Goal: Task Accomplishment & Management: Manage account settings

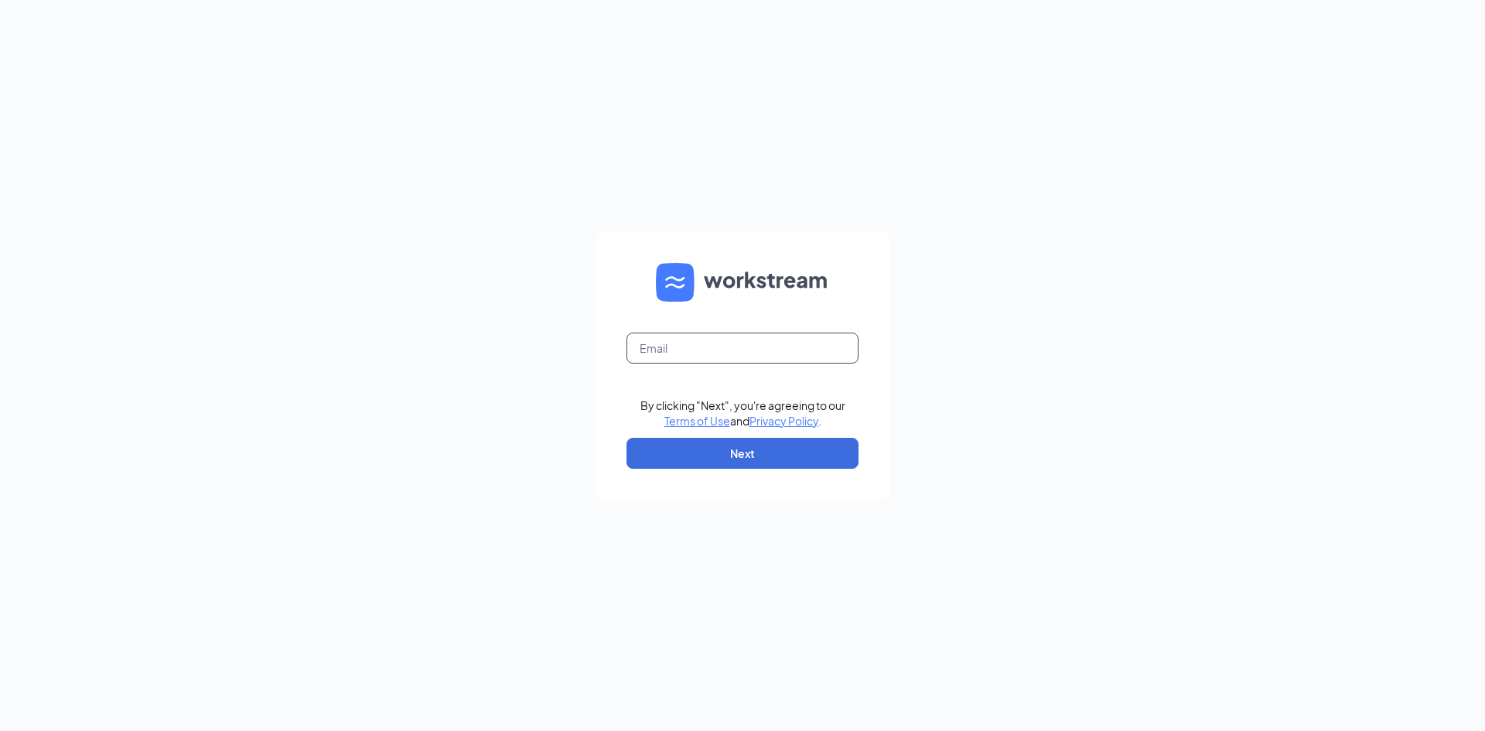
drag, startPoint x: 767, startPoint y: 339, endPoint x: 760, endPoint y: 360, distance: 22.7
click at [767, 339] on input "text" at bounding box center [742, 348] width 232 height 31
type input "lakeland.fuzzysfl@gmail.com"
click at [747, 452] on button "Next" at bounding box center [742, 453] width 232 height 31
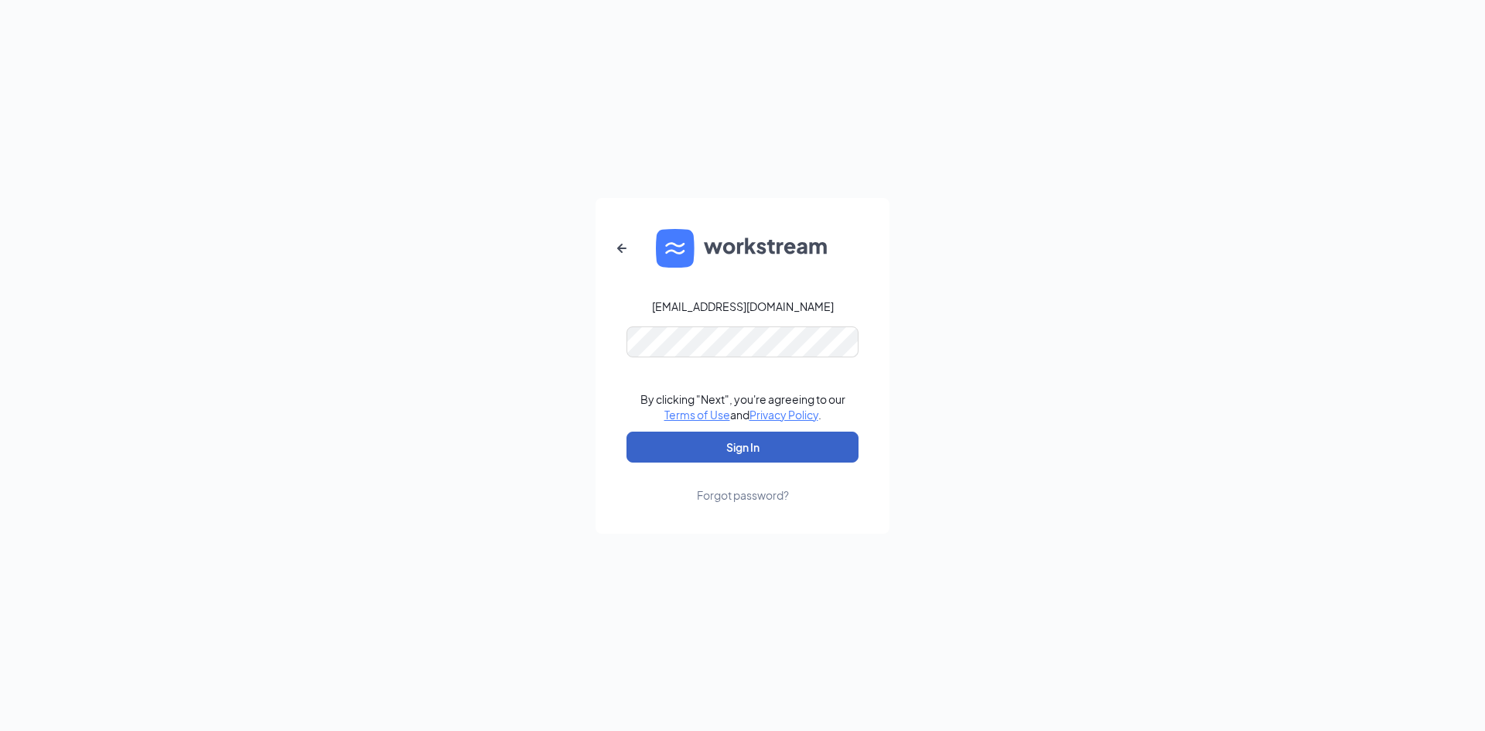
click at [710, 441] on button "Sign In" at bounding box center [742, 447] width 232 height 31
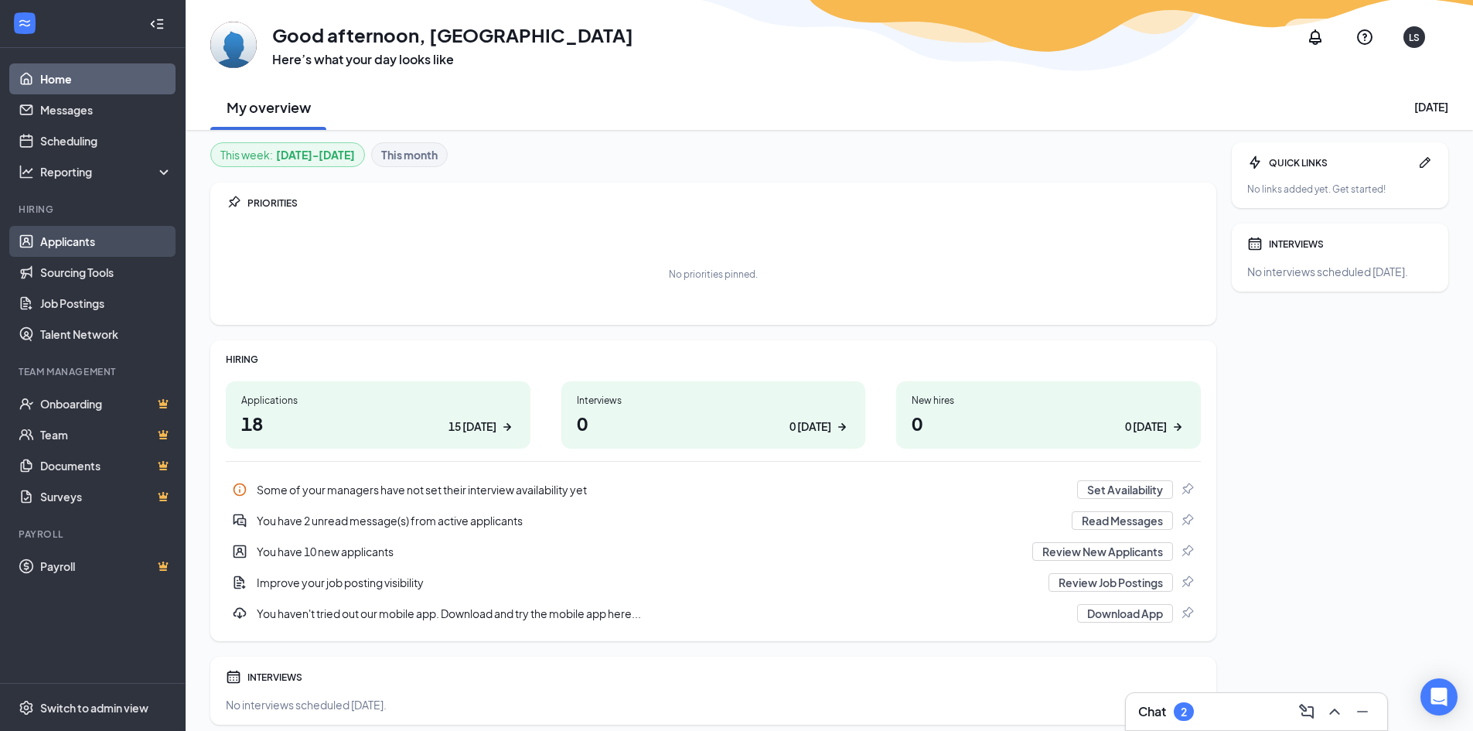
click at [64, 241] on link "Applicants" at bounding box center [106, 241] width 132 height 31
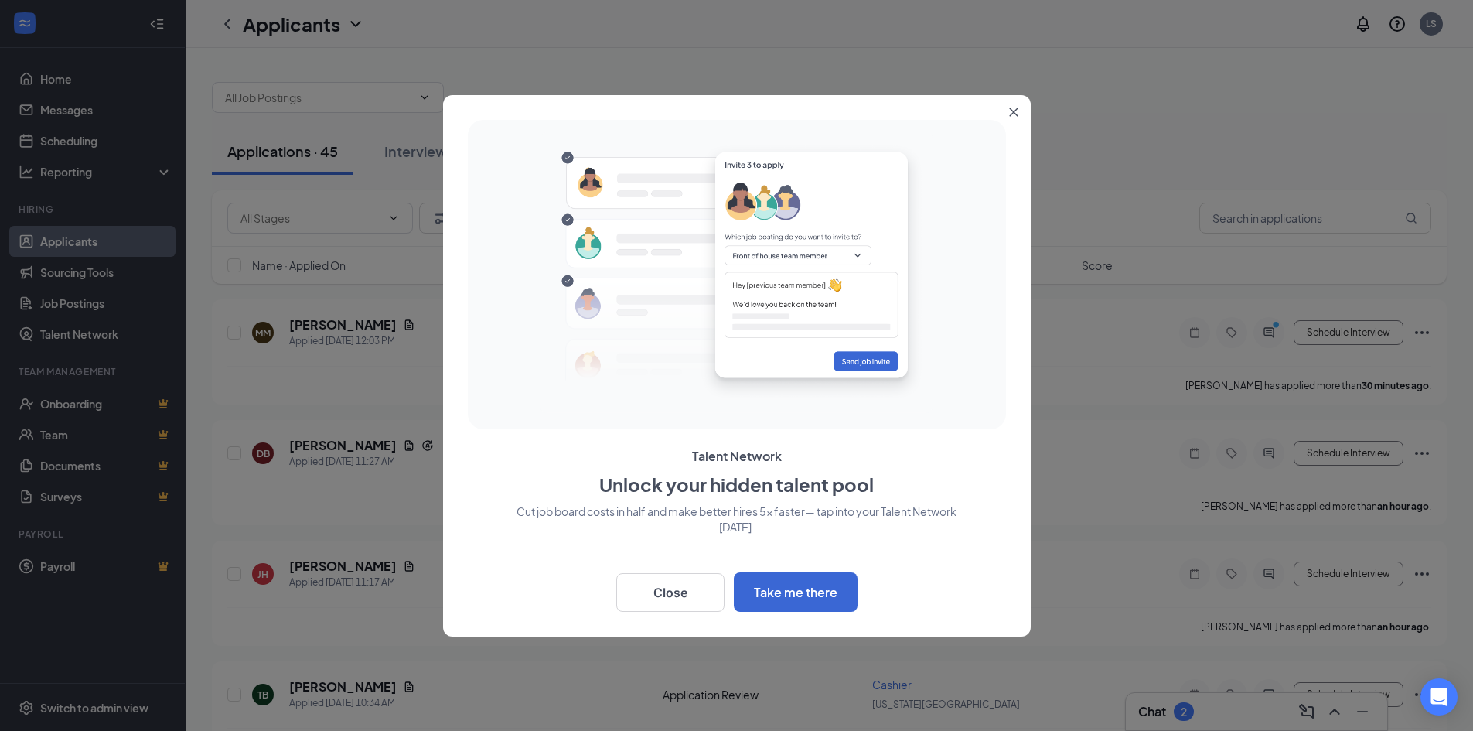
click at [1011, 110] on icon "Close" at bounding box center [1013, 111] width 9 height 9
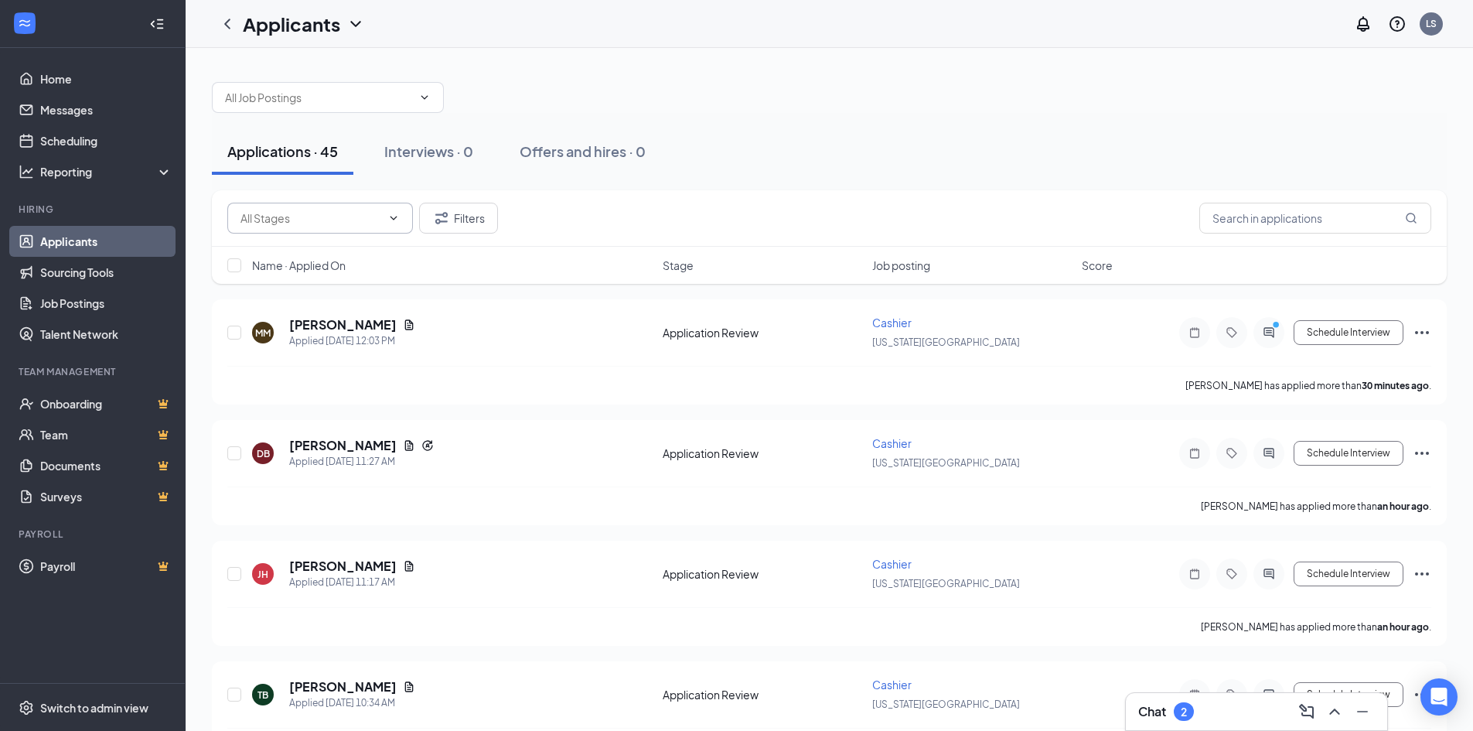
click at [387, 217] on icon "ChevronDown" at bounding box center [393, 218] width 12 height 12
click at [388, 101] on input "text" at bounding box center [318, 97] width 187 height 17
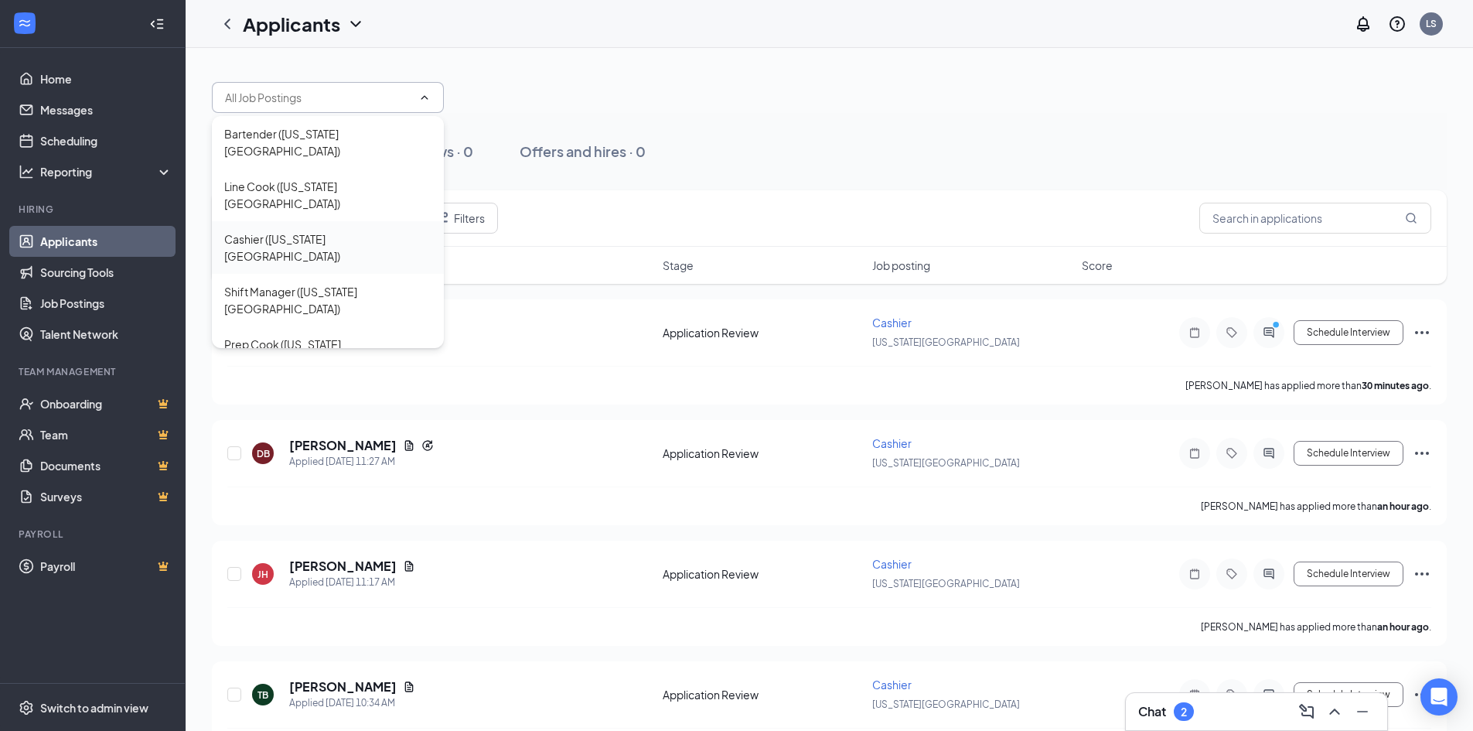
click at [335, 230] on div "Cashier ([US_STATE][GEOGRAPHIC_DATA])" at bounding box center [327, 247] width 207 height 34
type input "Cashier ([US_STATE][GEOGRAPHIC_DATA])"
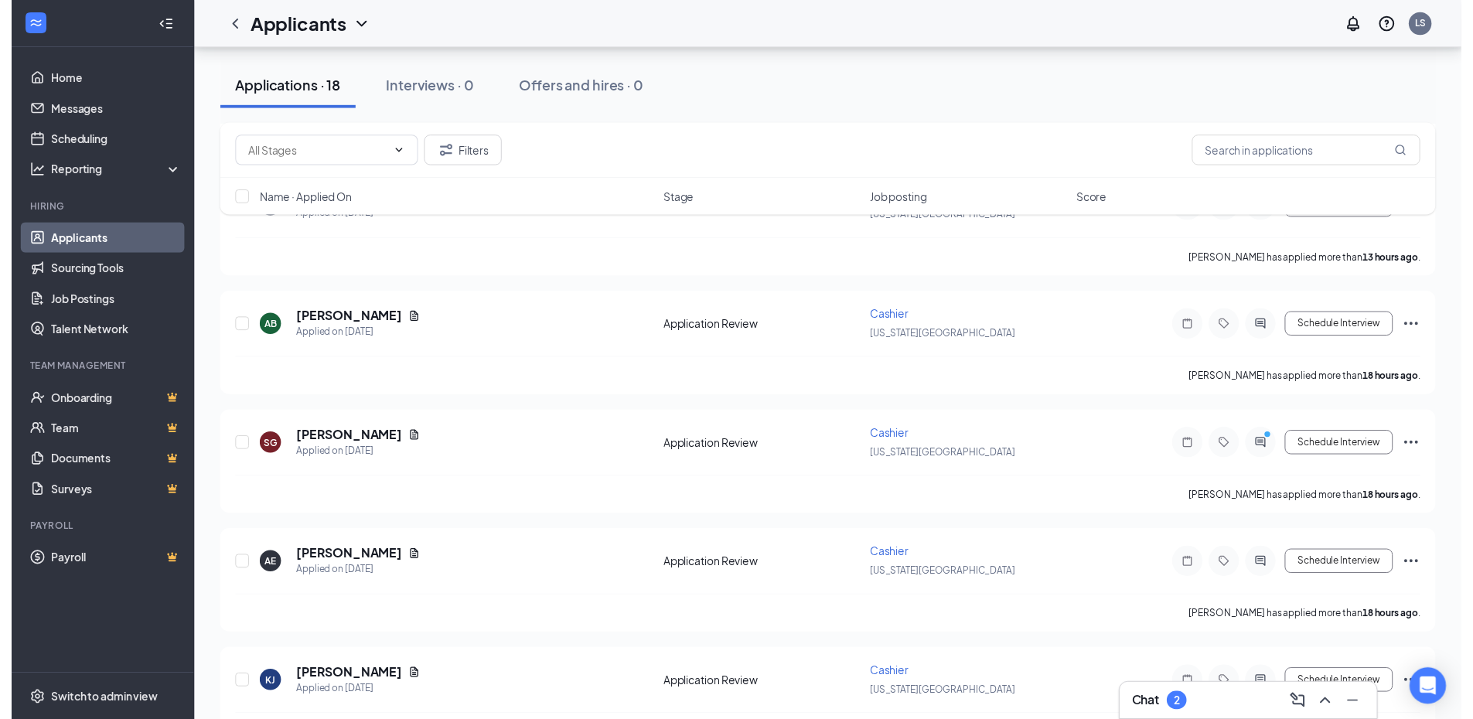
scroll to position [1392, 0]
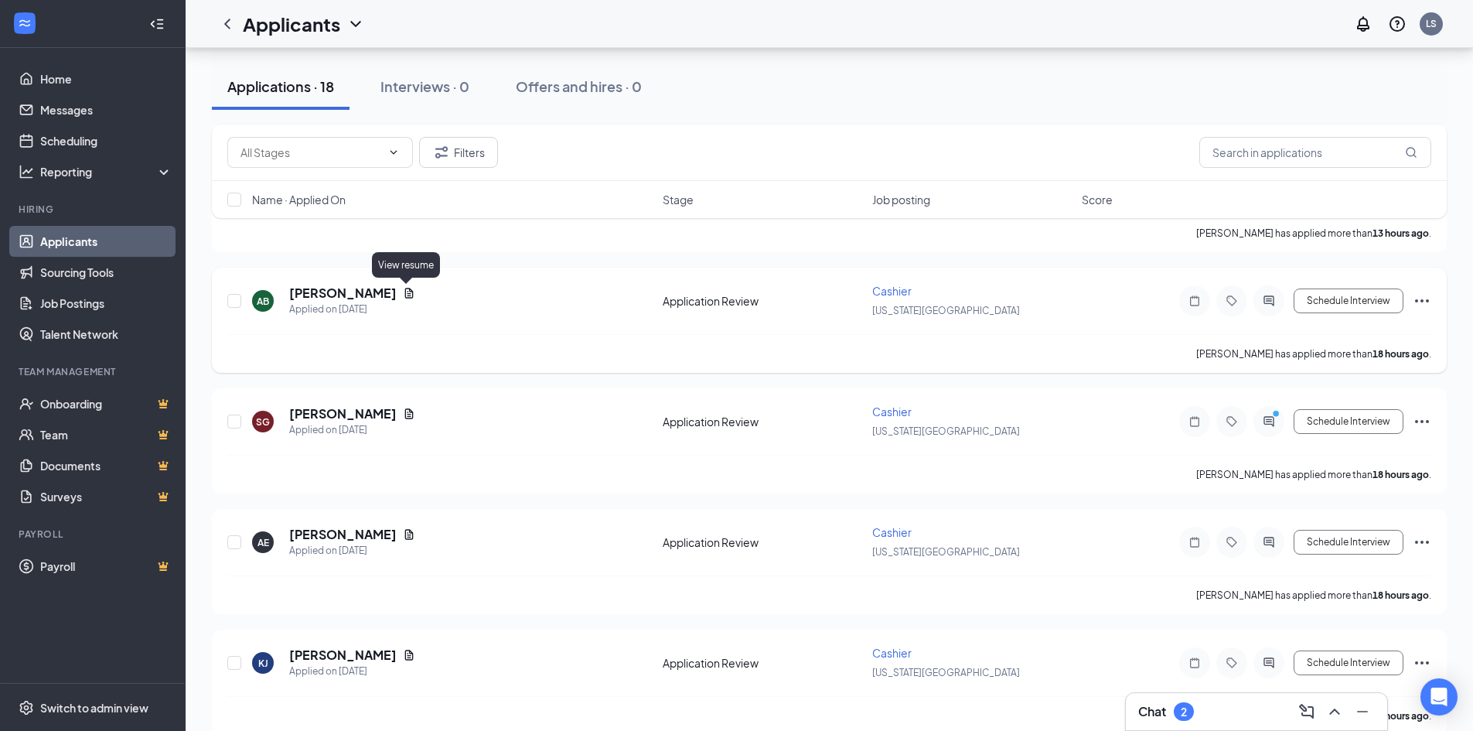
click at [403, 291] on icon "Document" at bounding box center [409, 293] width 12 height 12
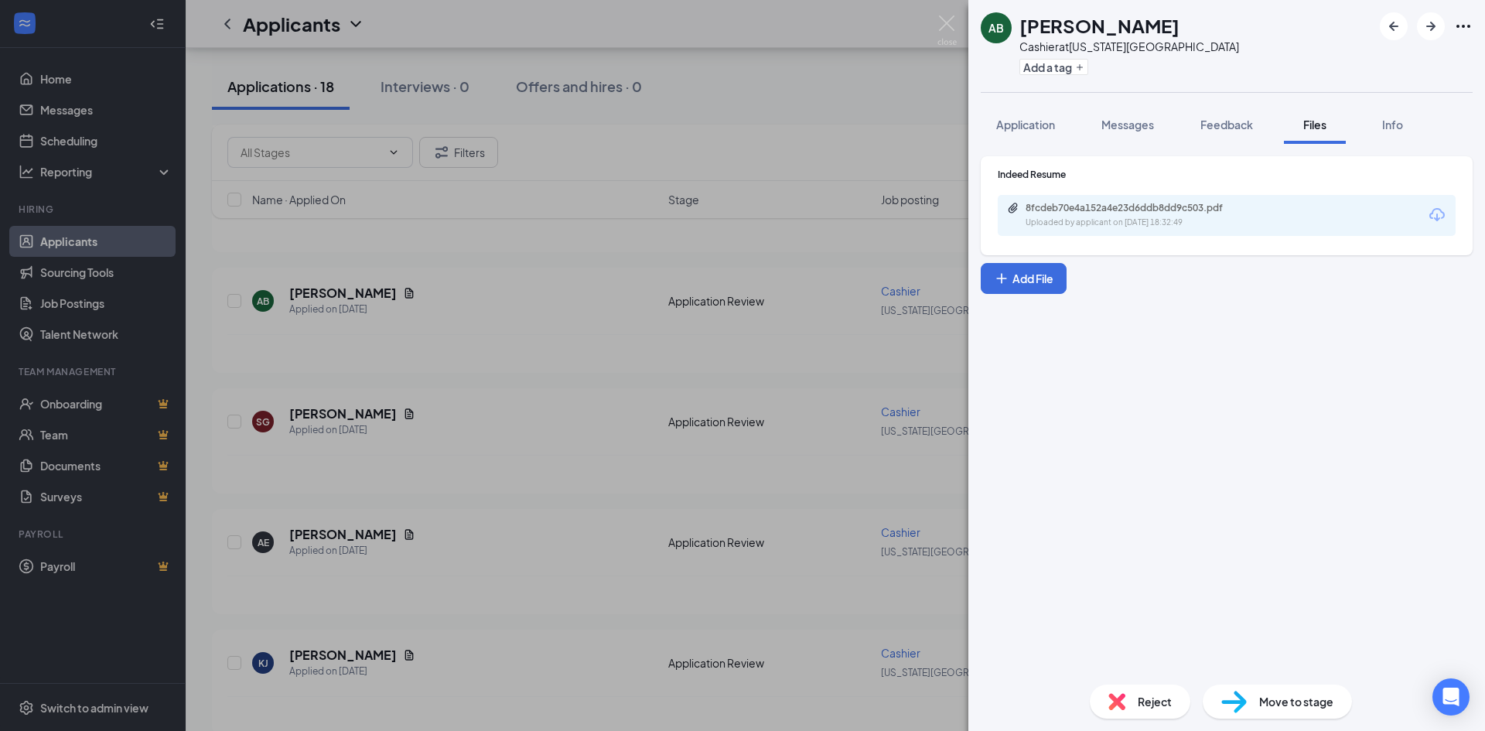
click at [1103, 220] on div "Uploaded by applicant on [DATE] 18:32:49" at bounding box center [1141, 223] width 232 height 12
click at [960, 23] on div "AB [PERSON_NAME] at [US_STATE][GEOGRAPHIC_DATA] Add a tag Application Messages …" at bounding box center [742, 365] width 1485 height 731
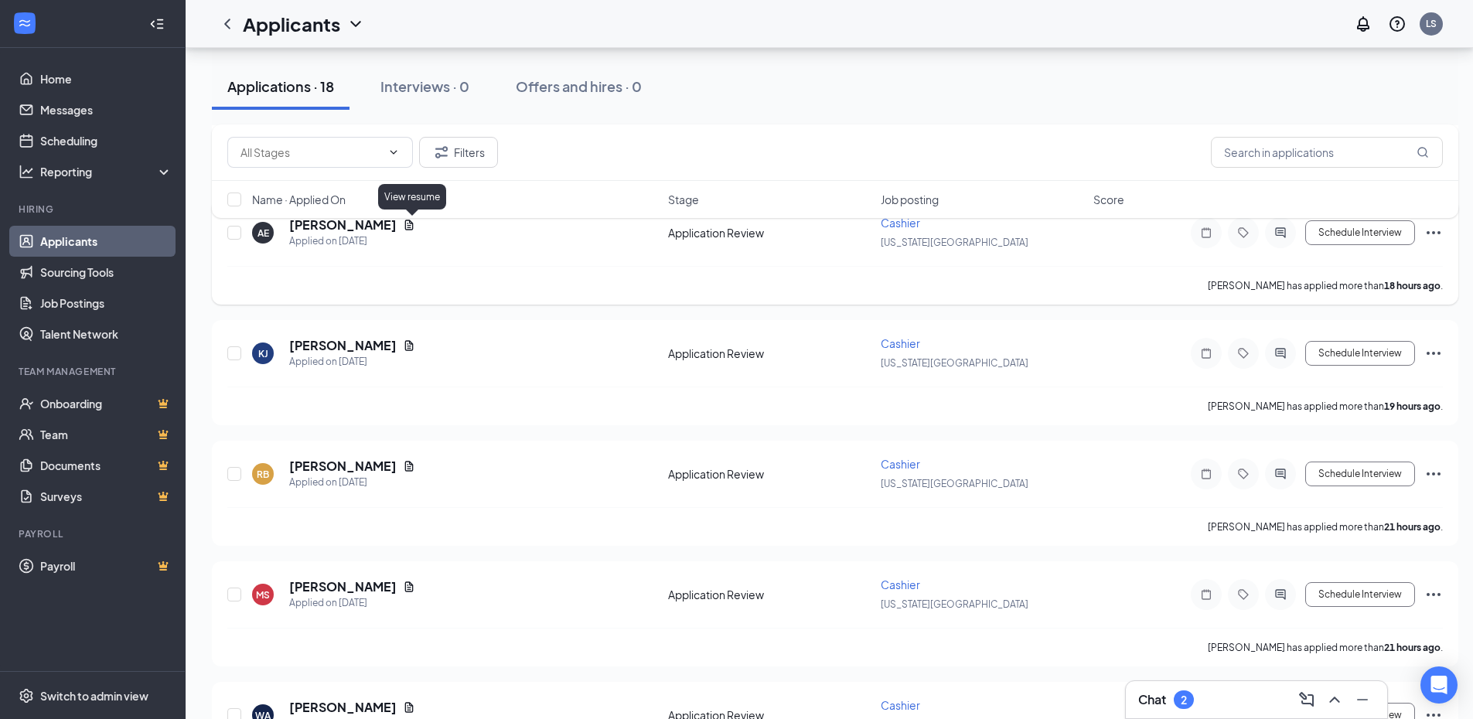
scroll to position [1788, 0]
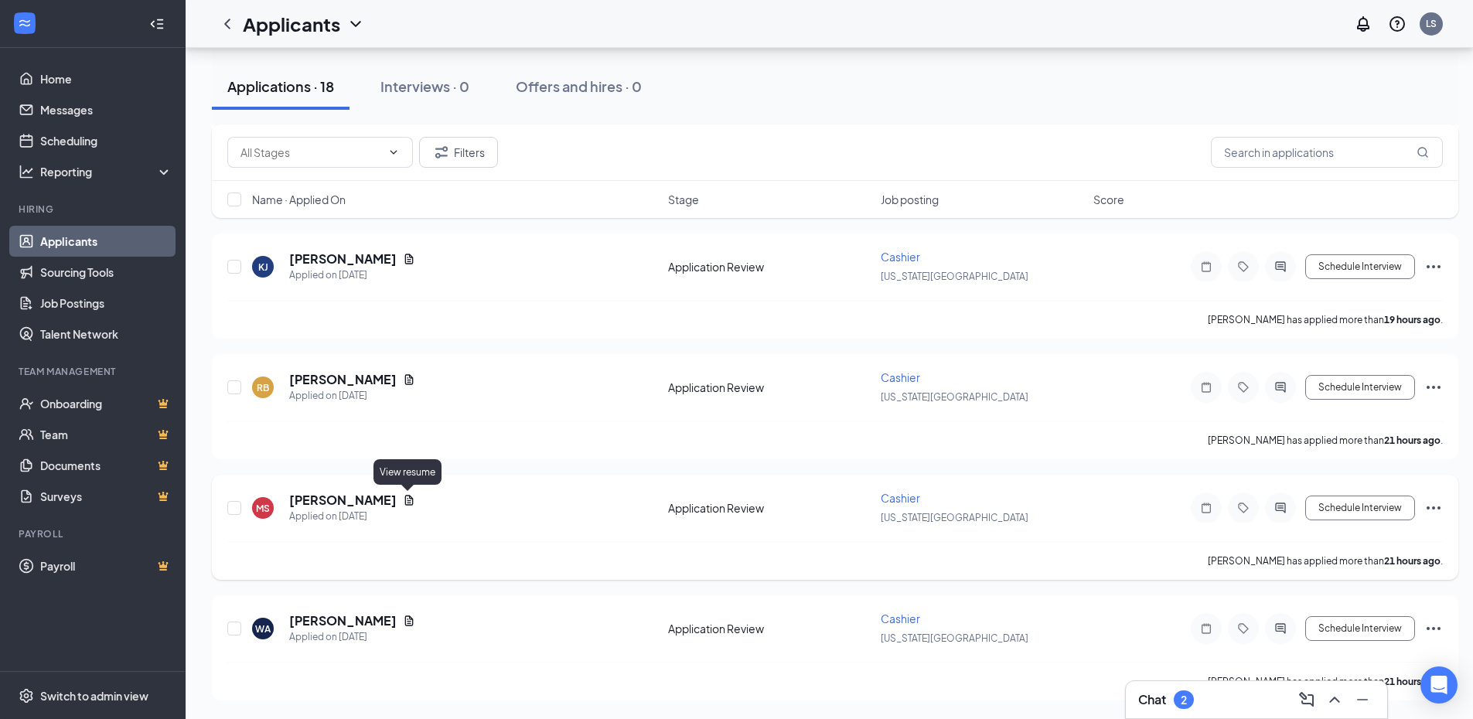
click at [414, 501] on icon "Document" at bounding box center [409, 500] width 12 height 12
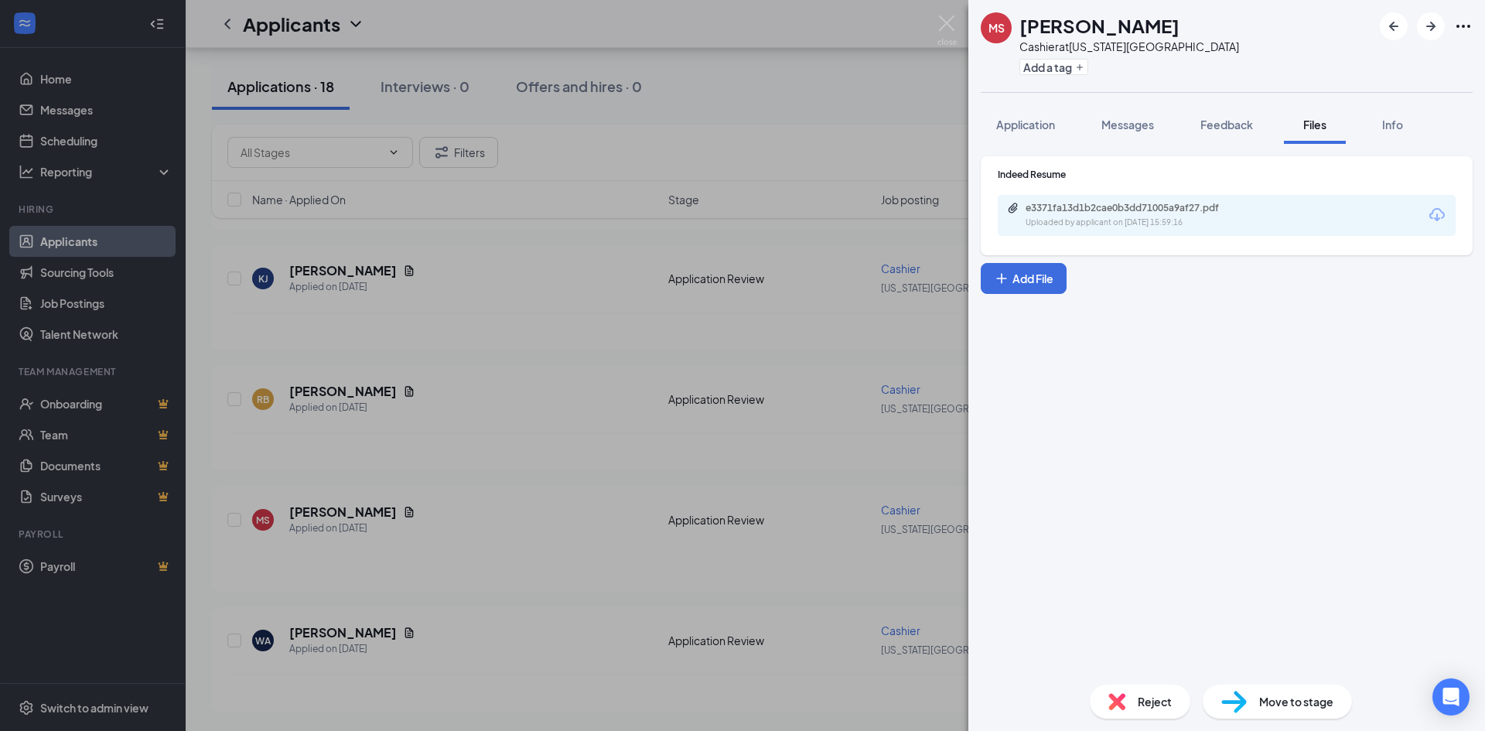
click at [1127, 217] on div "Uploaded by applicant on [DATE] 15:59:16" at bounding box center [1141, 223] width 232 height 12
click at [945, 29] on img at bounding box center [946, 30] width 19 height 30
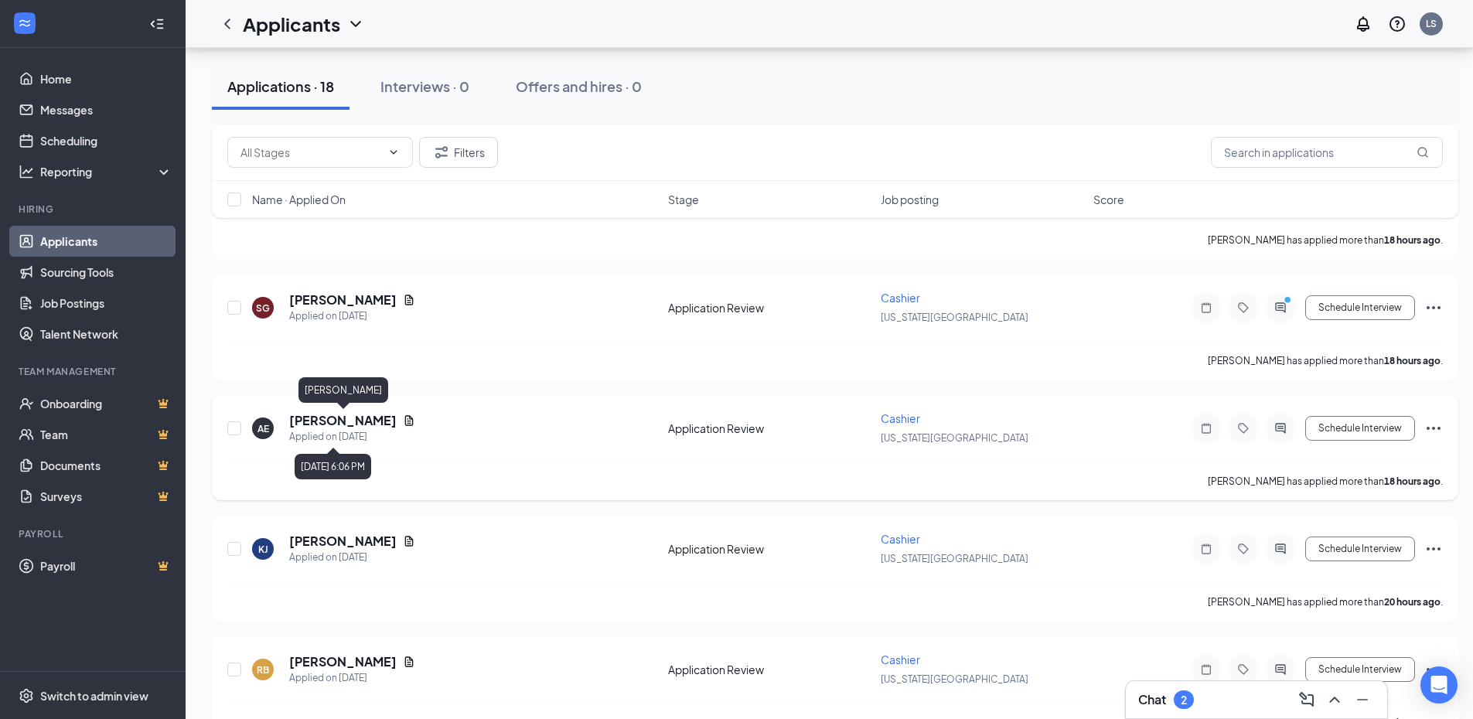
scroll to position [1479, 0]
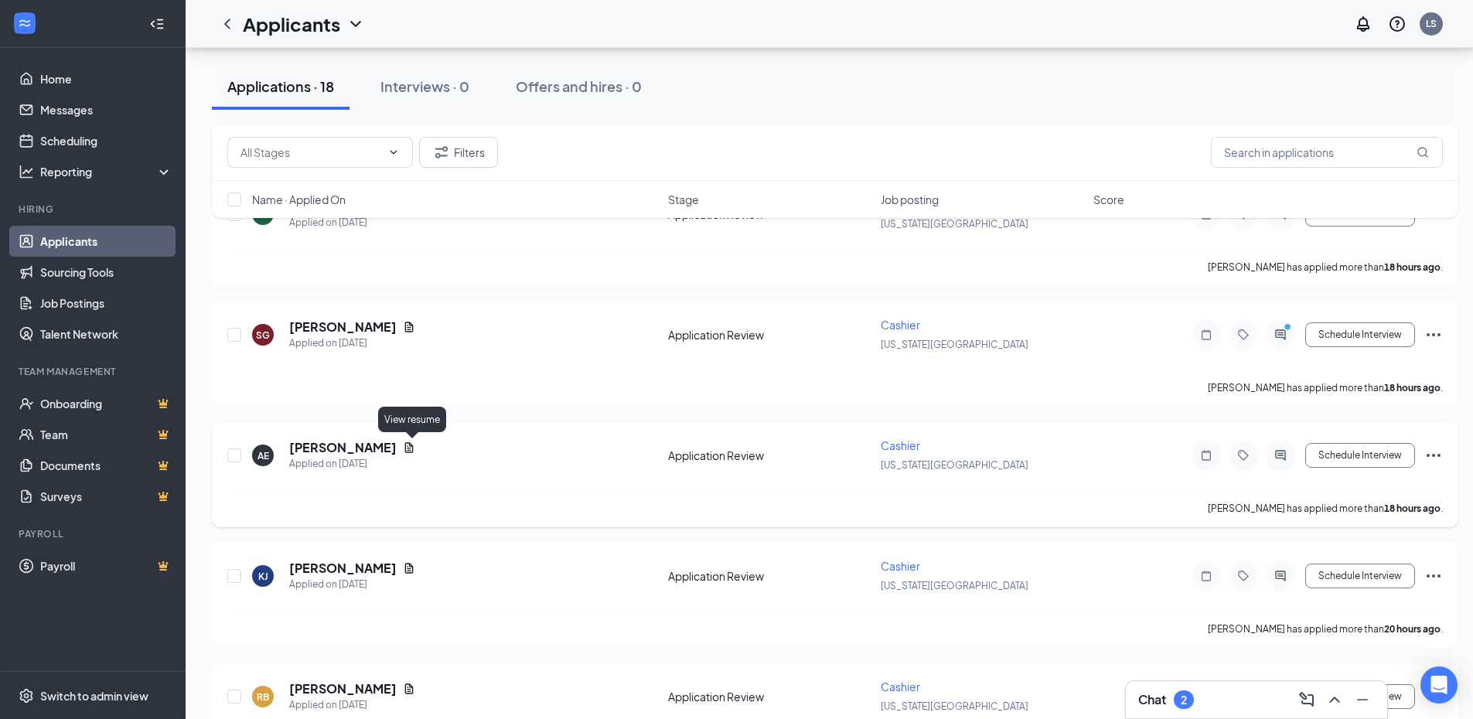
click at [415, 445] on icon "Document" at bounding box center [409, 448] width 12 height 12
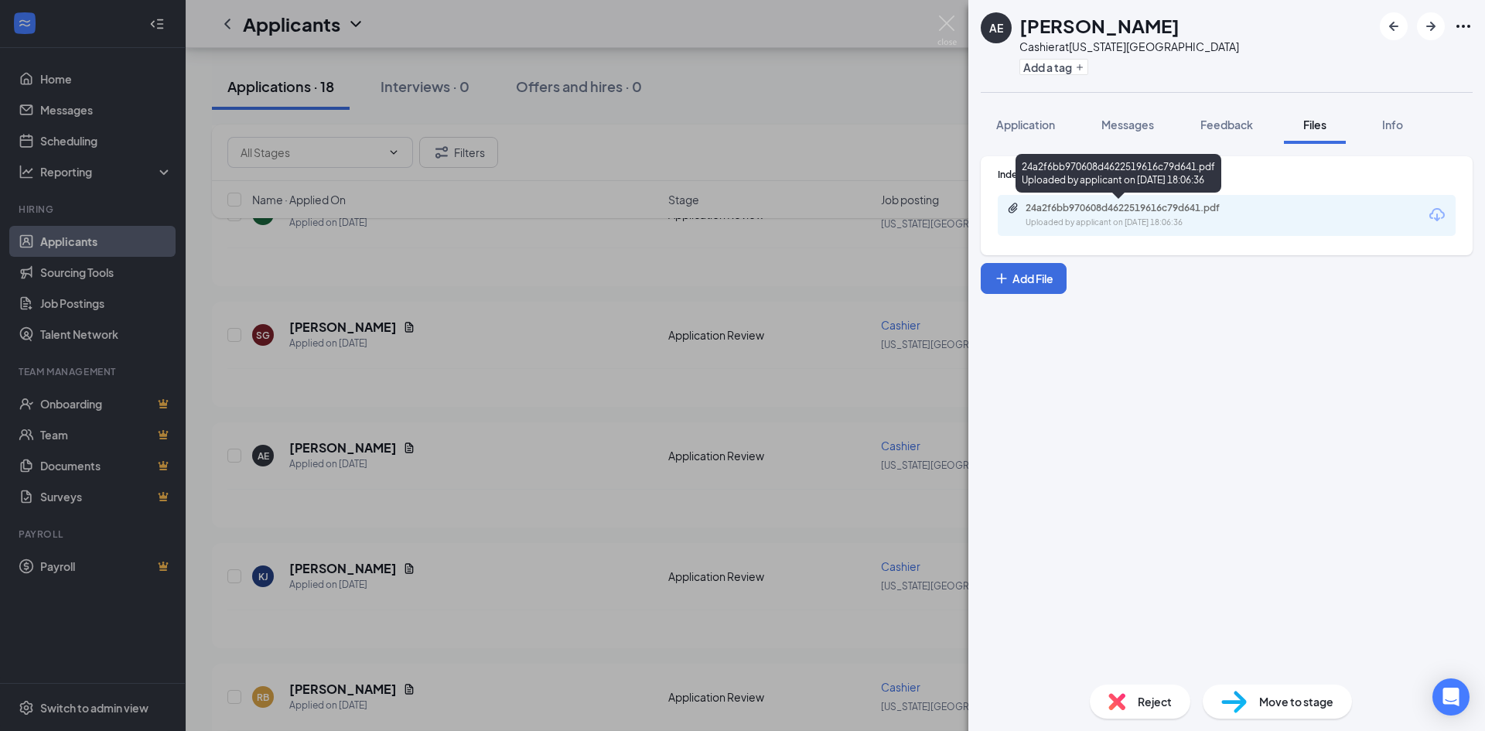
click at [1136, 220] on div "Uploaded by applicant on [DATE] 18:06:36" at bounding box center [1141, 223] width 232 height 12
click at [952, 33] on img at bounding box center [946, 30] width 19 height 30
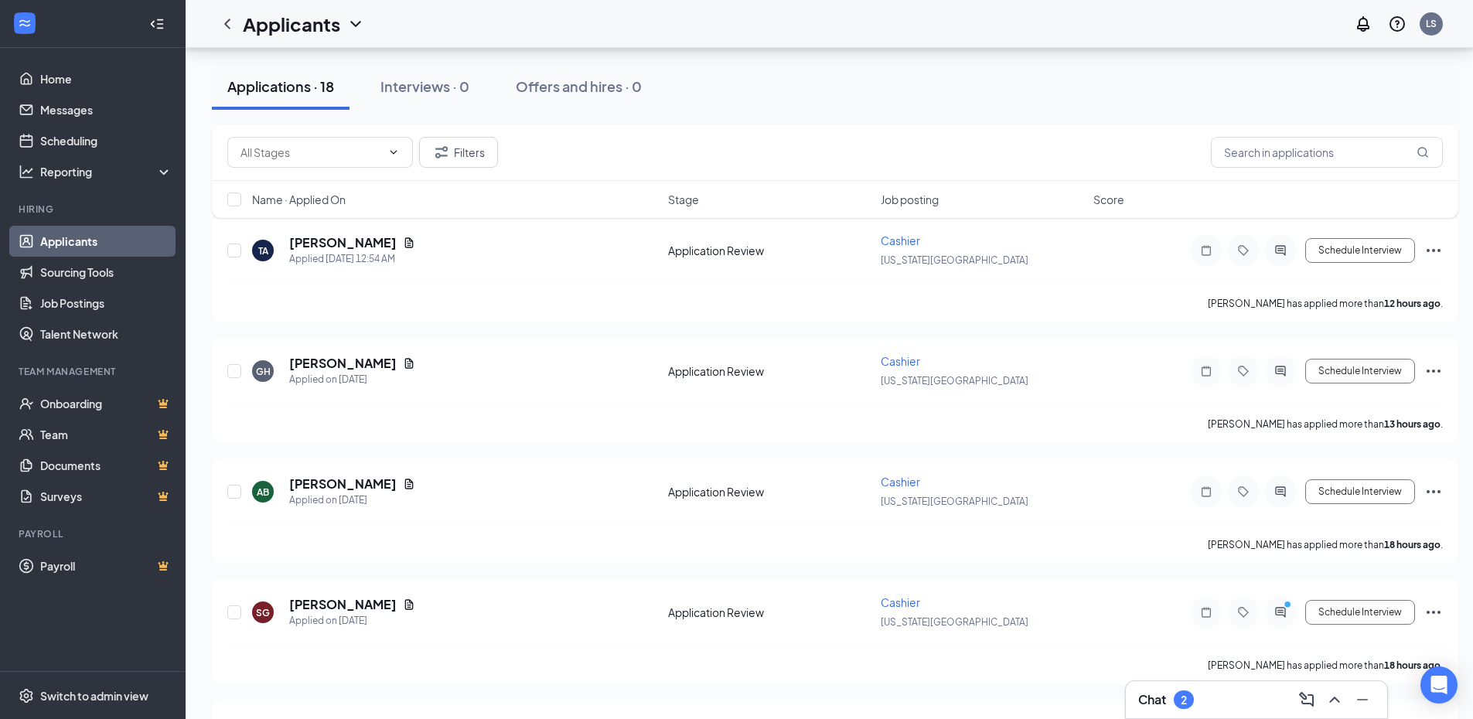
scroll to position [1169, 0]
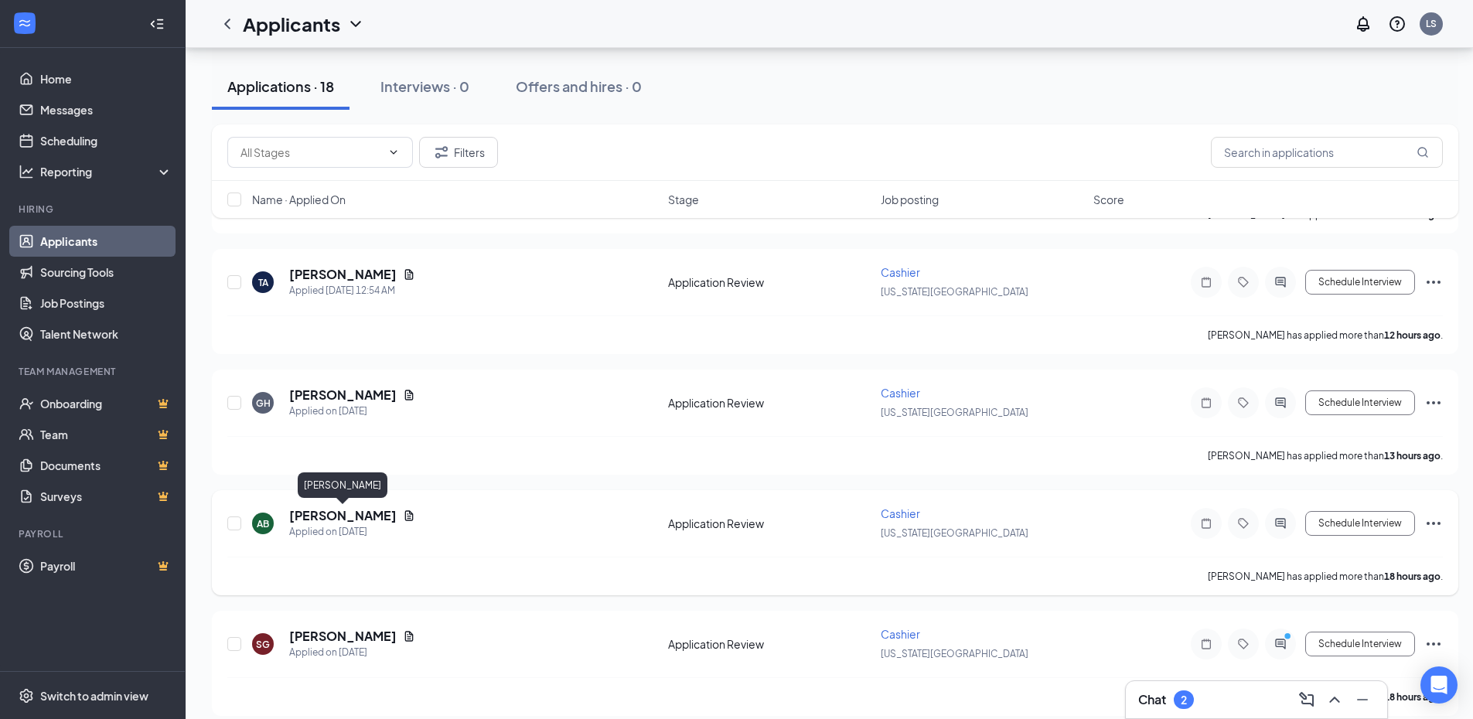
click at [382, 511] on h5 "[PERSON_NAME]" at bounding box center [342, 515] width 107 height 17
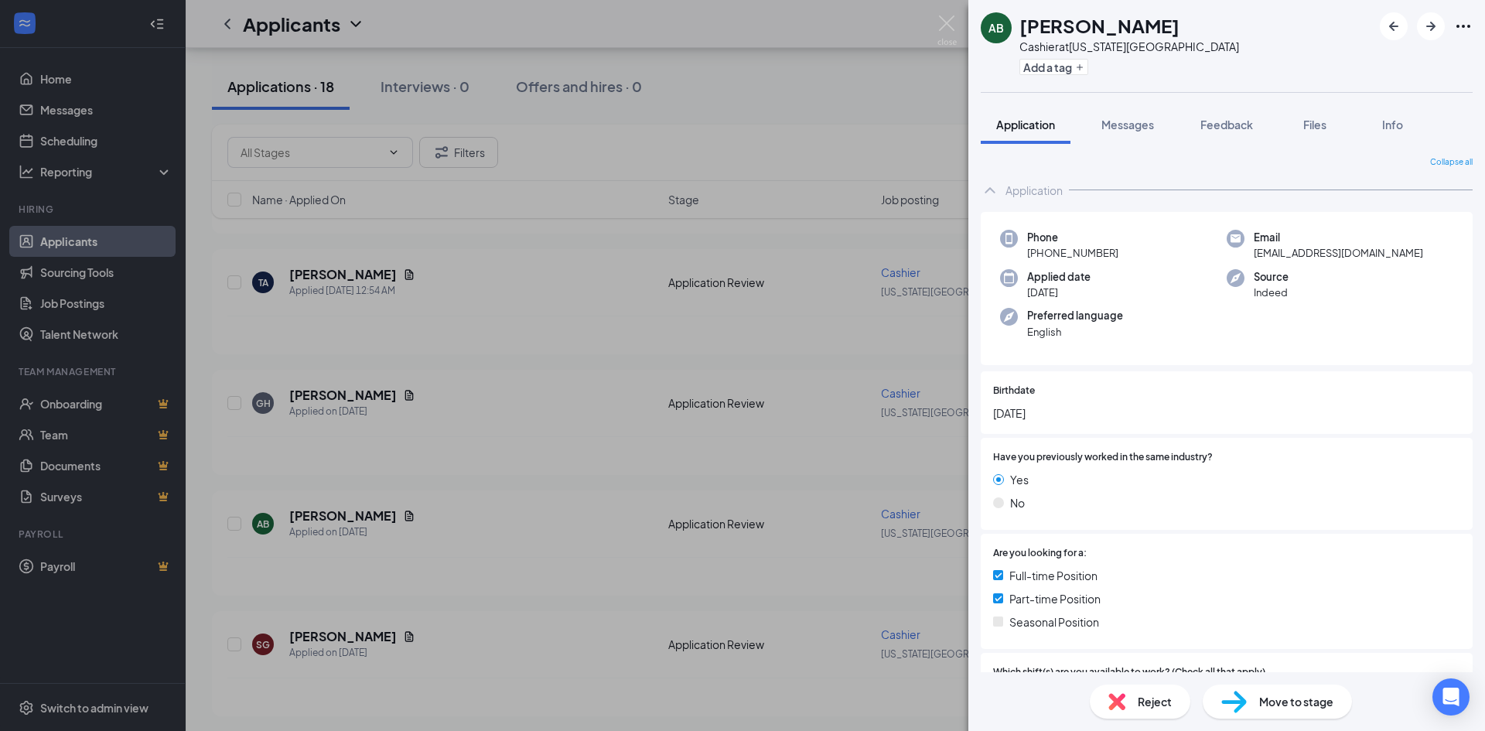
click at [577, 428] on div "AB [PERSON_NAME] at [US_STATE][GEOGRAPHIC_DATA] Add a tag Application Messages …" at bounding box center [742, 365] width 1485 height 731
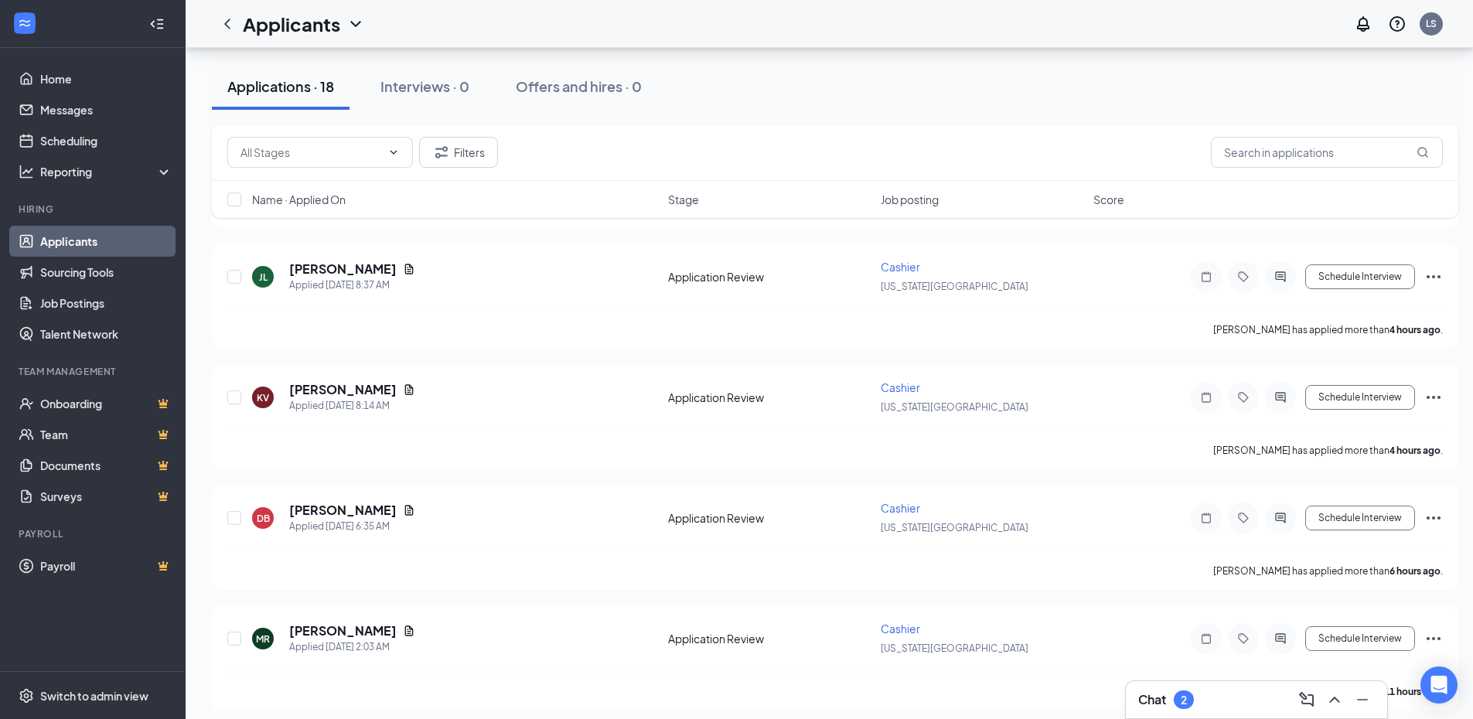
scroll to position [551, 0]
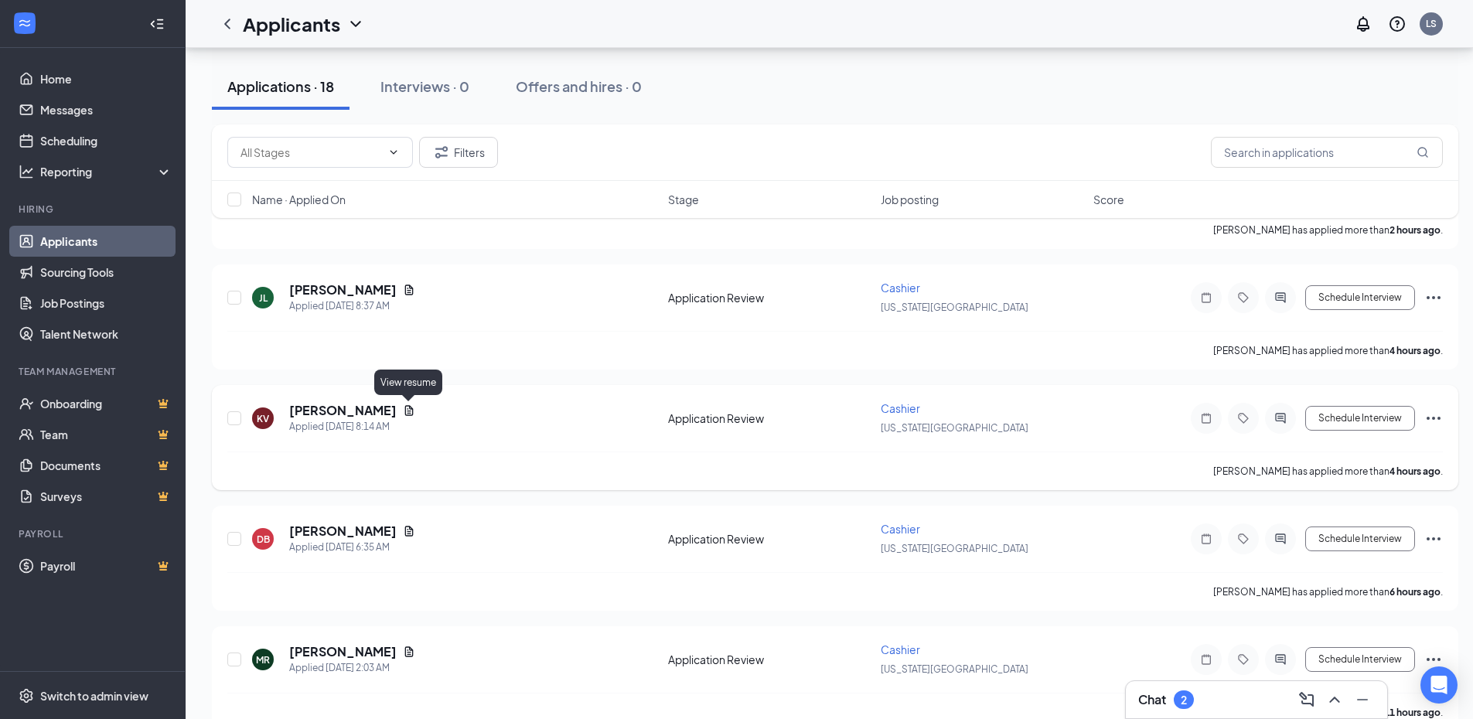
click at [411, 411] on icon "Document" at bounding box center [409, 410] width 12 height 12
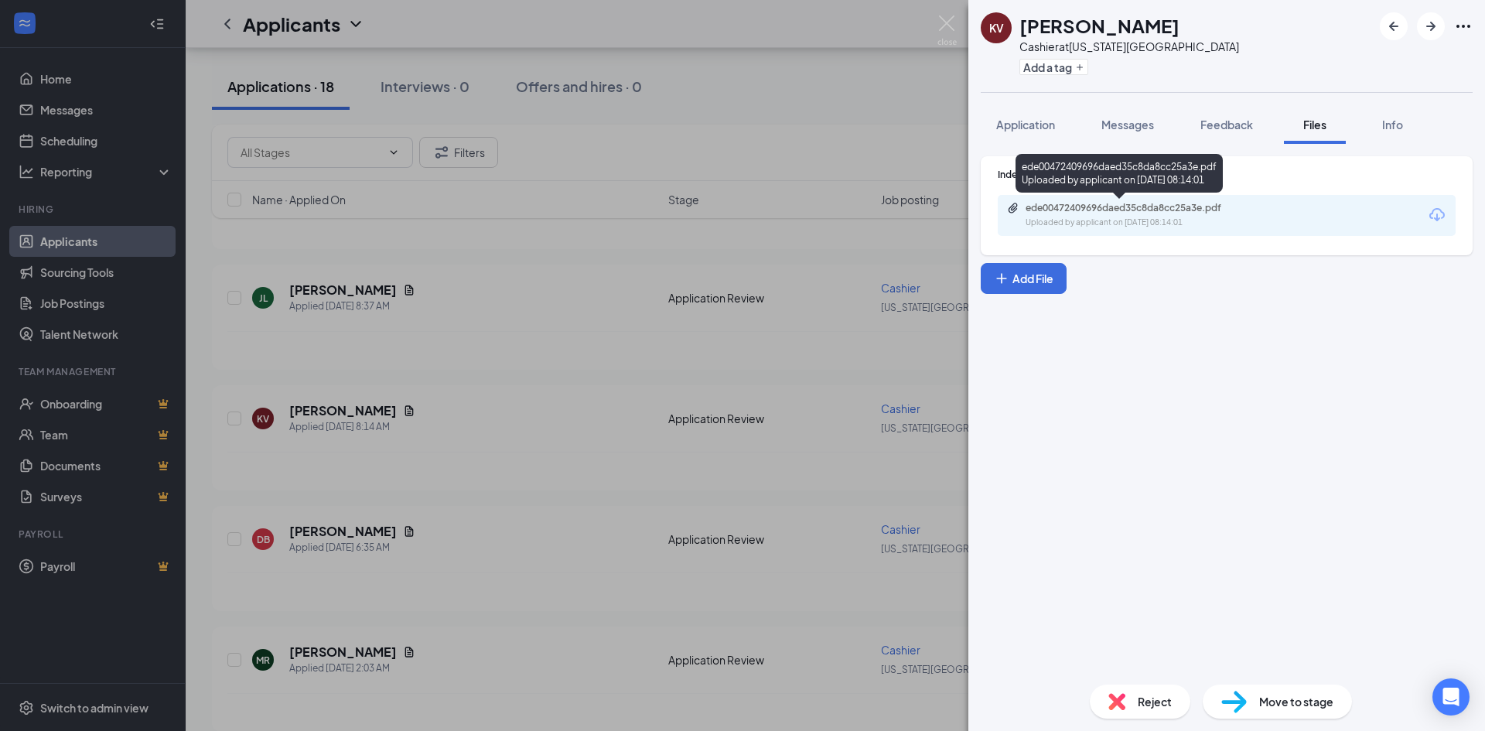
click at [1184, 226] on div "Uploaded by applicant on [DATE] 08:14:01" at bounding box center [1141, 223] width 232 height 12
click at [941, 28] on img at bounding box center [946, 30] width 19 height 30
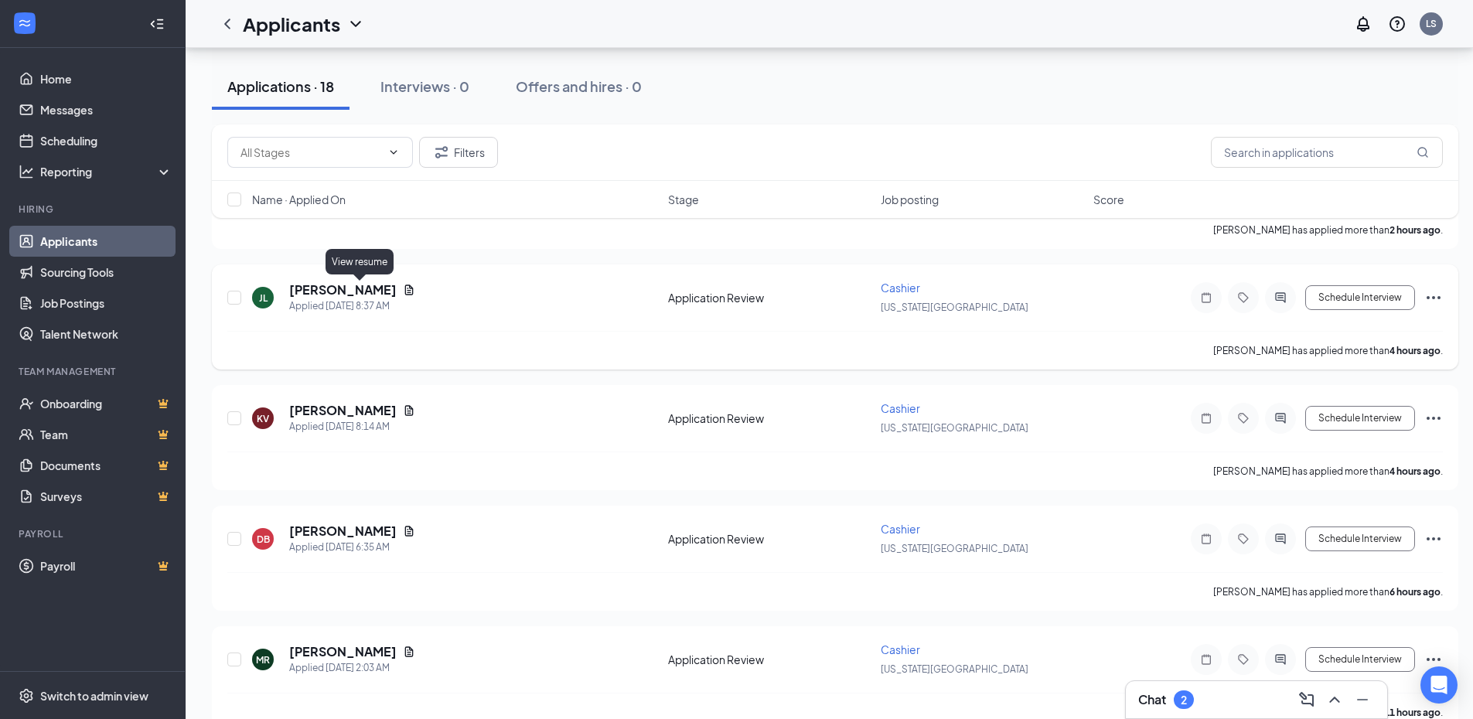
click at [405, 292] on icon "Document" at bounding box center [409, 290] width 9 height 10
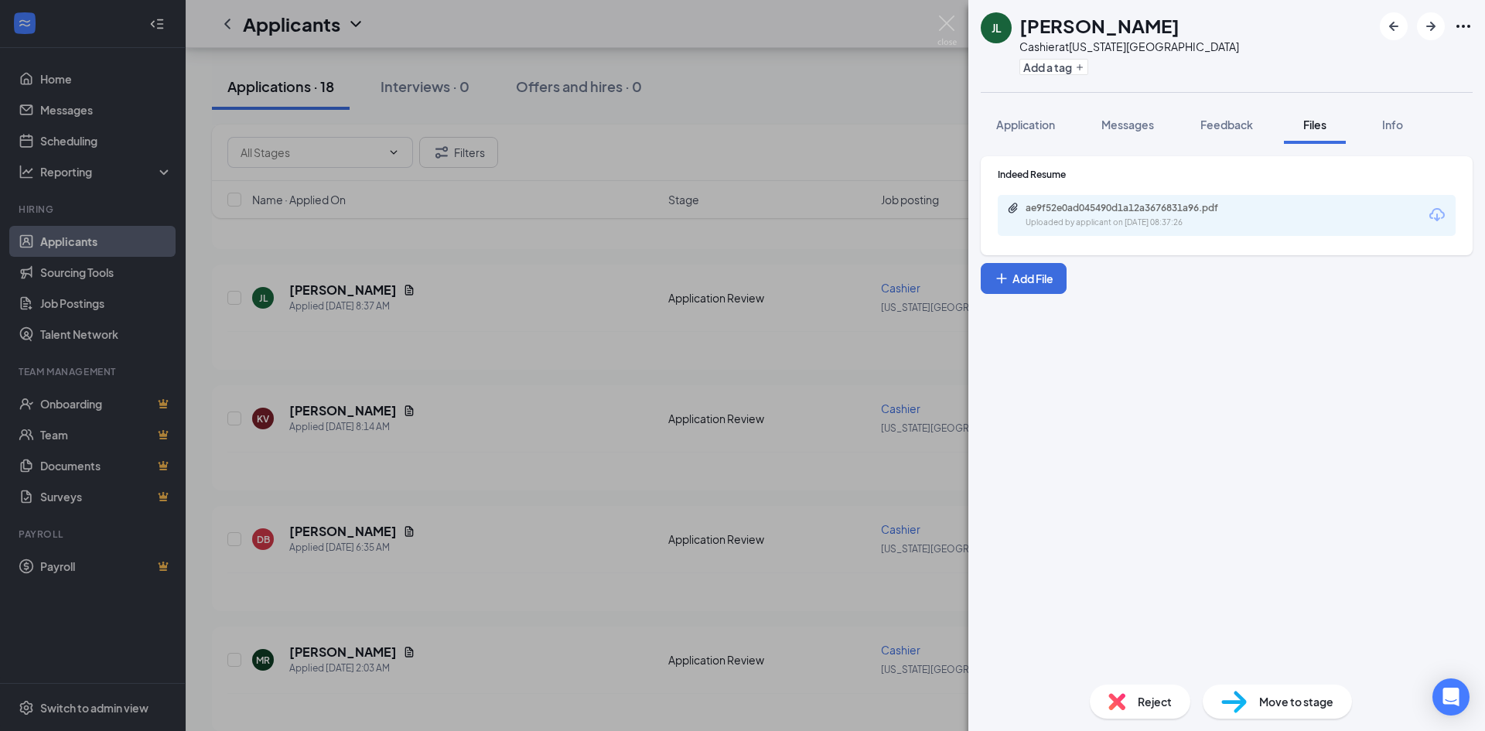
click at [1108, 241] on div "Indeed Resume ae9f52e0ad045490d1a12a3676831a96.pdf Uploaded by applicant on [DA…" at bounding box center [1227, 205] width 492 height 99
click at [1114, 214] on div "ae9f52e0ad045490d1a12a3676831a96.pdf Uploaded by applicant on [DATE] 08:37:26" at bounding box center [1132, 215] width 251 height 27
click at [951, 26] on img at bounding box center [946, 30] width 19 height 30
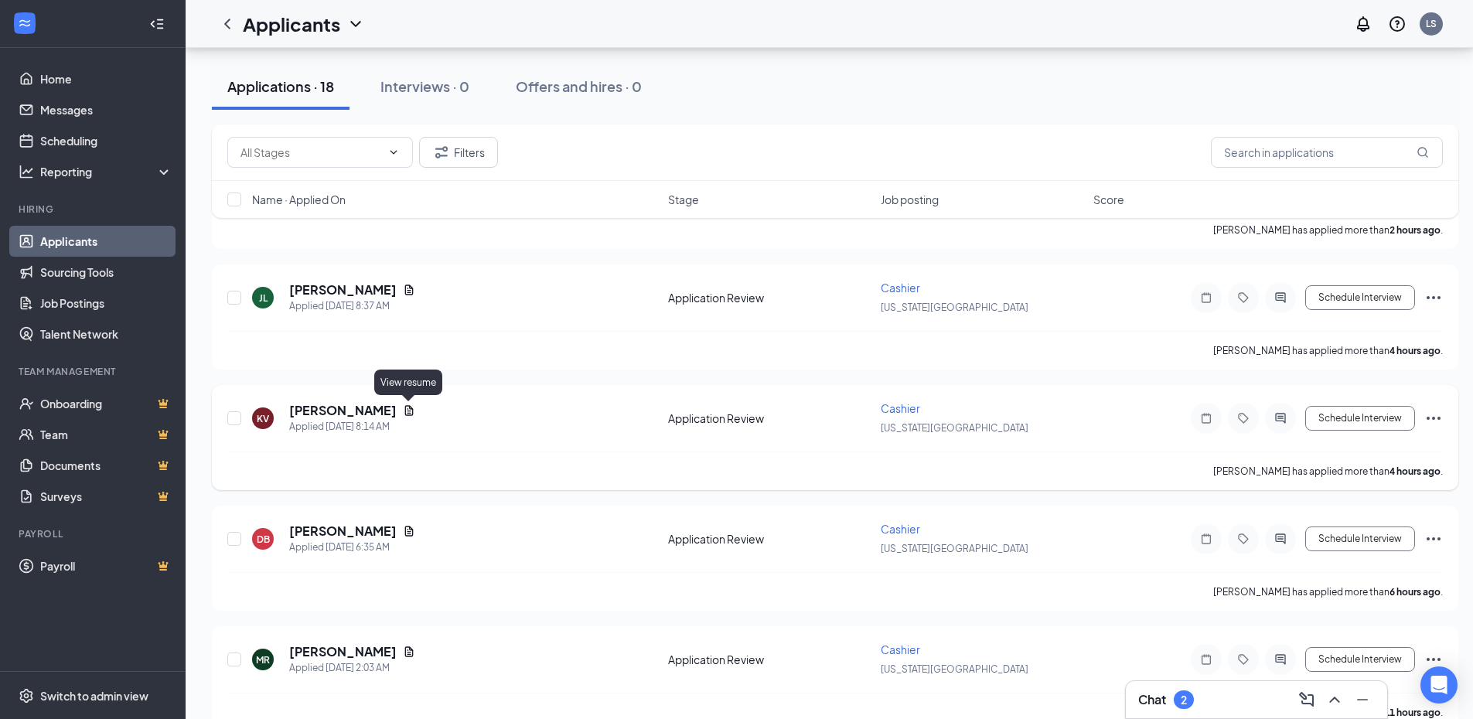
click at [405, 412] on icon "Document" at bounding box center [409, 410] width 9 height 10
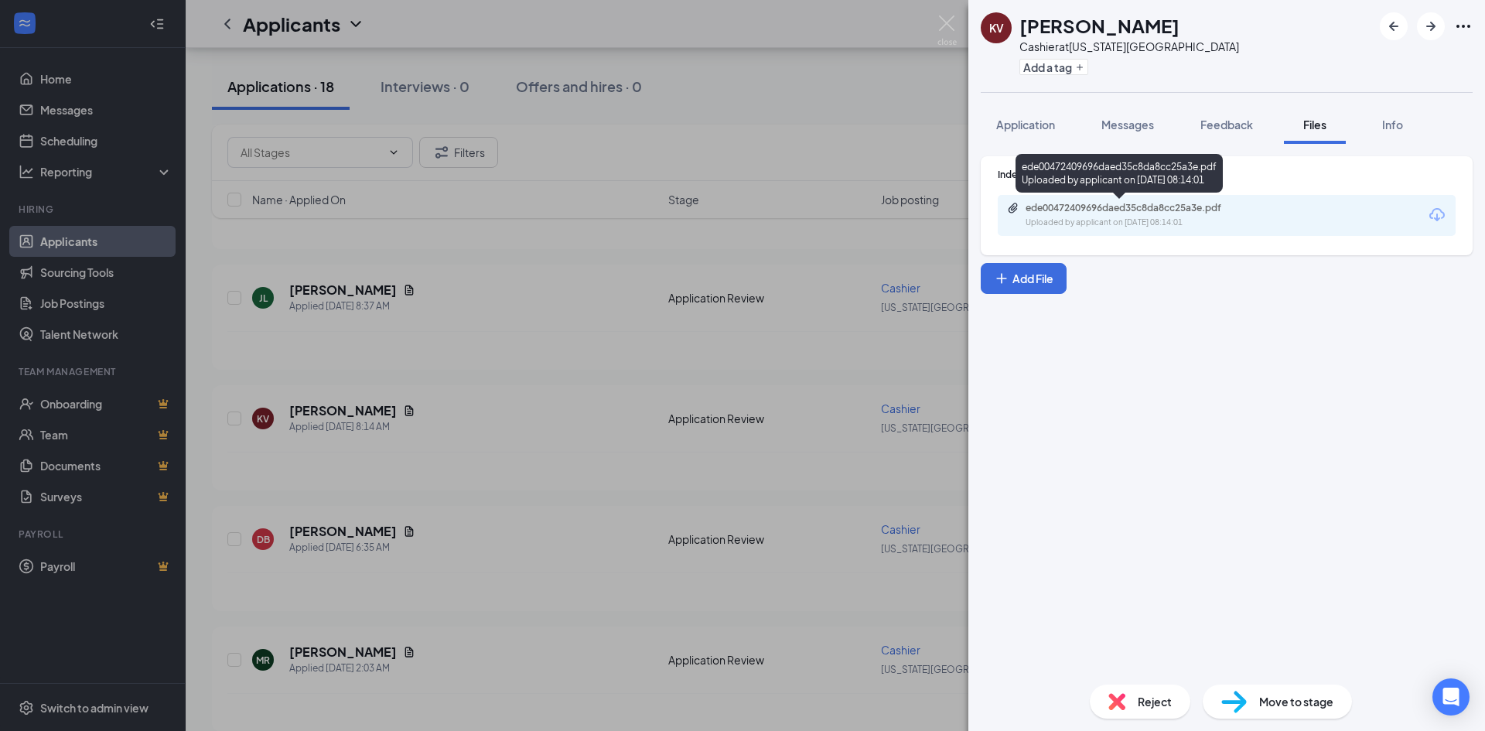
click at [1066, 218] on div "Uploaded by applicant on [DATE] 08:14:01" at bounding box center [1141, 223] width 232 height 12
click at [943, 23] on img at bounding box center [946, 30] width 19 height 30
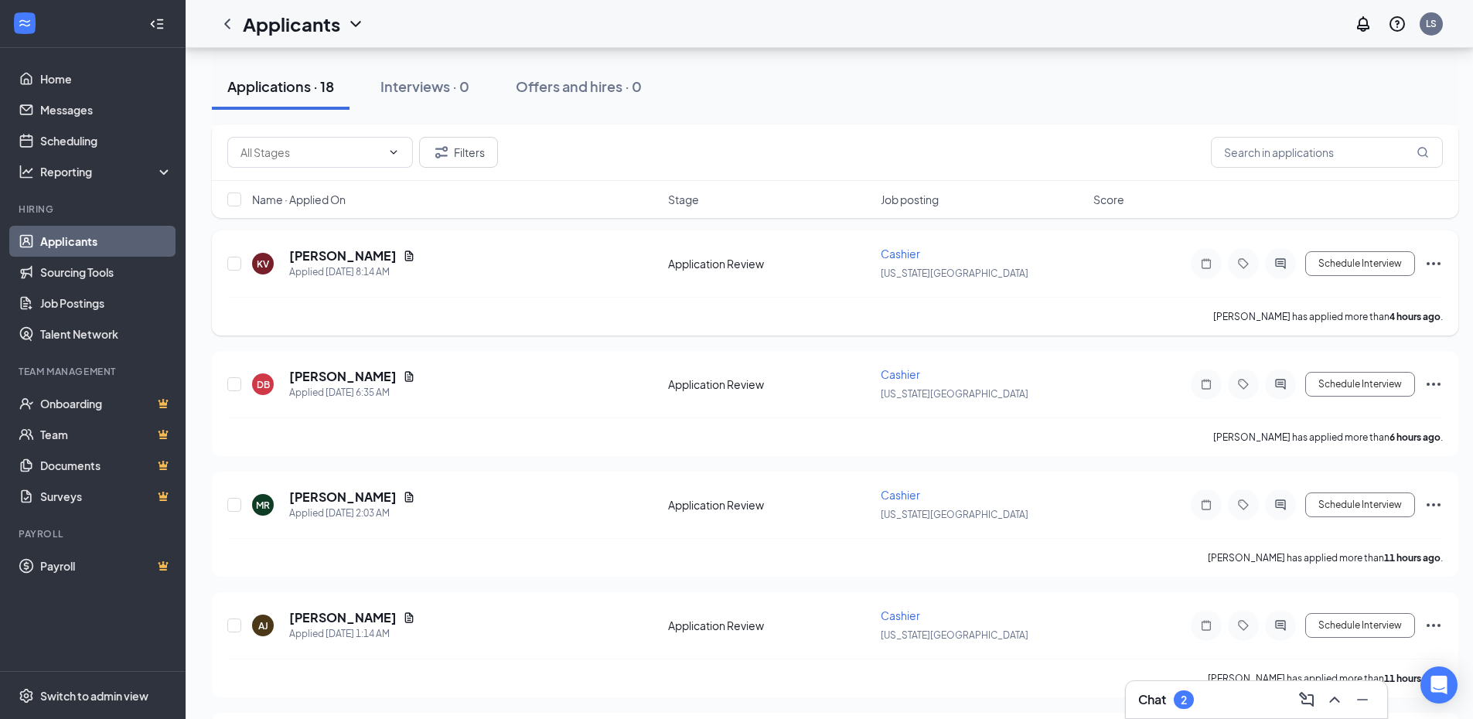
scroll to position [783, 0]
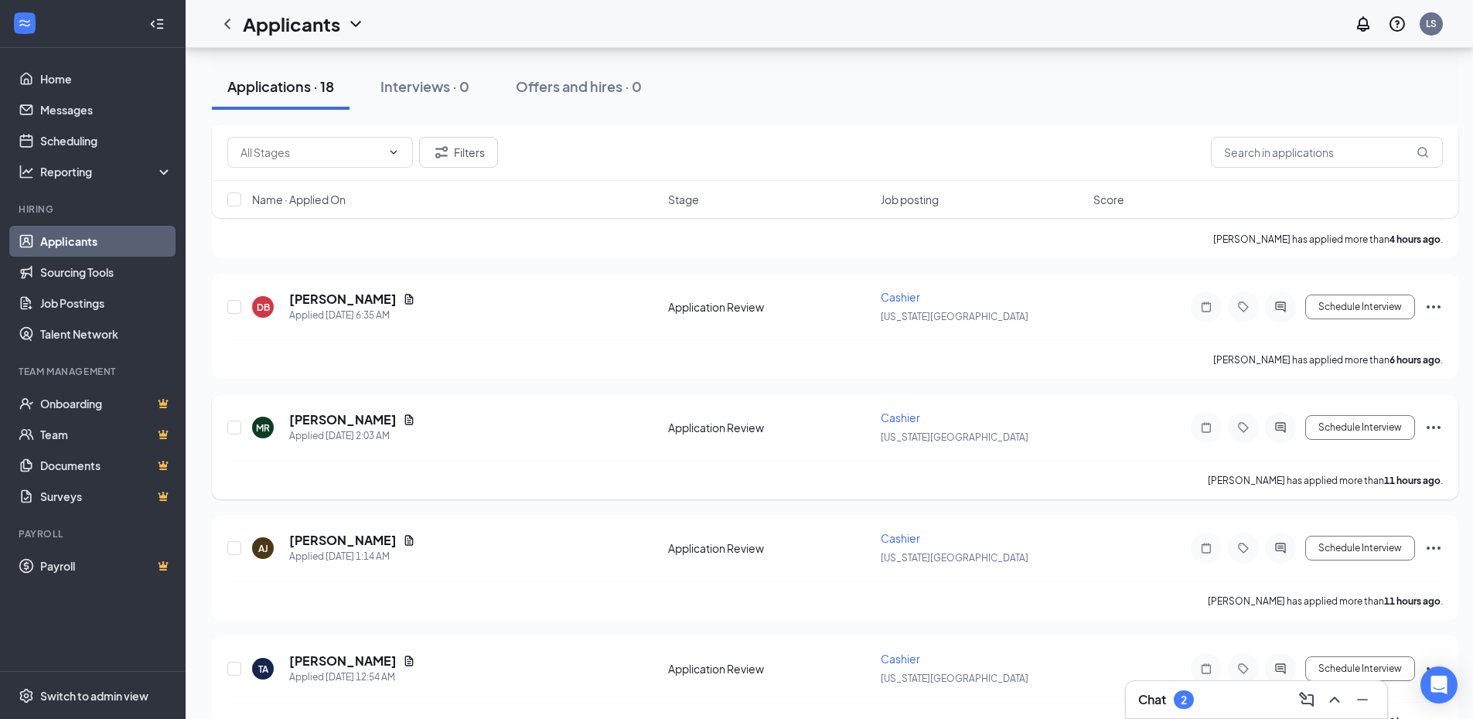
click at [403, 419] on icon "Document" at bounding box center [409, 420] width 12 height 12
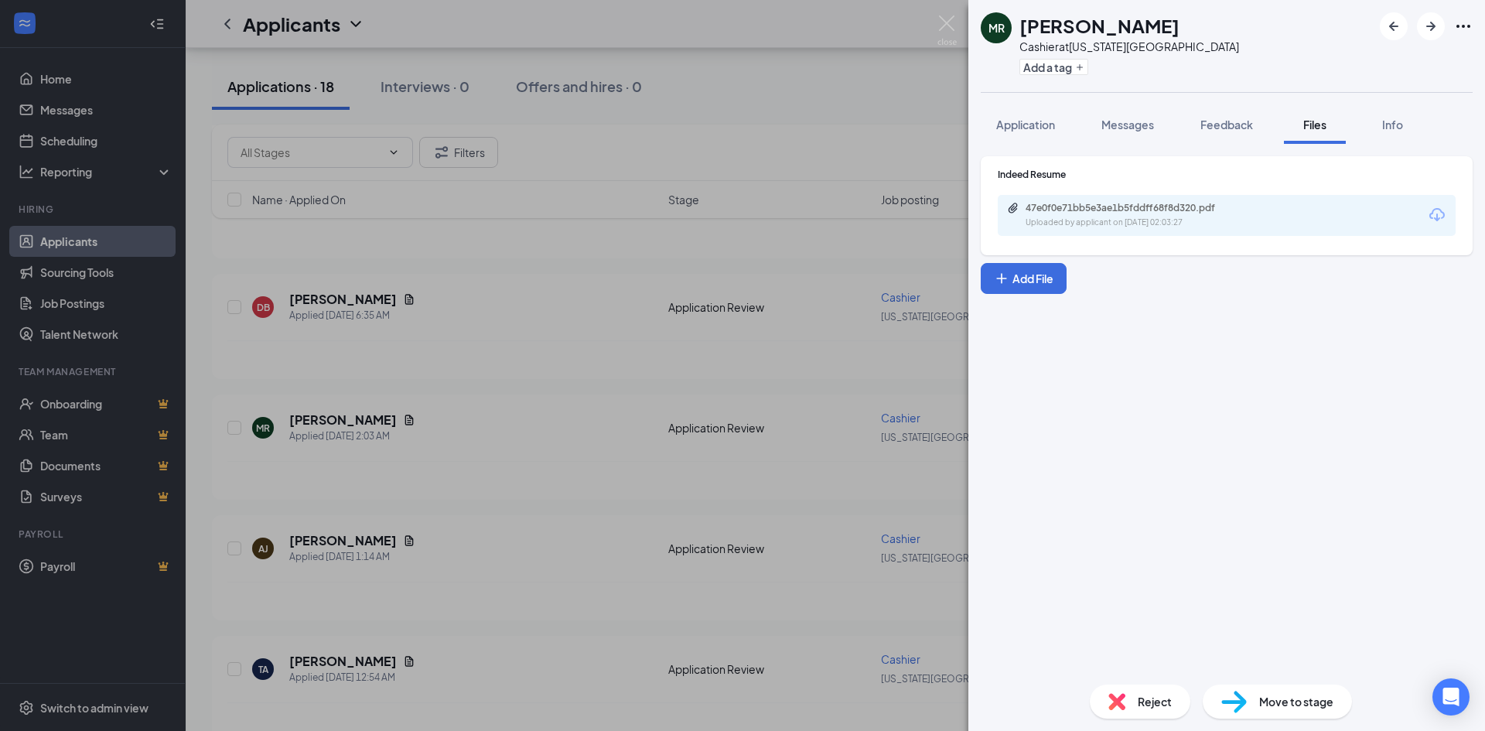
click at [1203, 203] on div "47e0f0e71bb5e3ae1b5fddff68f8d320.pdf" at bounding box center [1133, 208] width 217 height 12
click at [950, 26] on img at bounding box center [946, 30] width 19 height 30
